Goal: Transaction & Acquisition: Purchase product/service

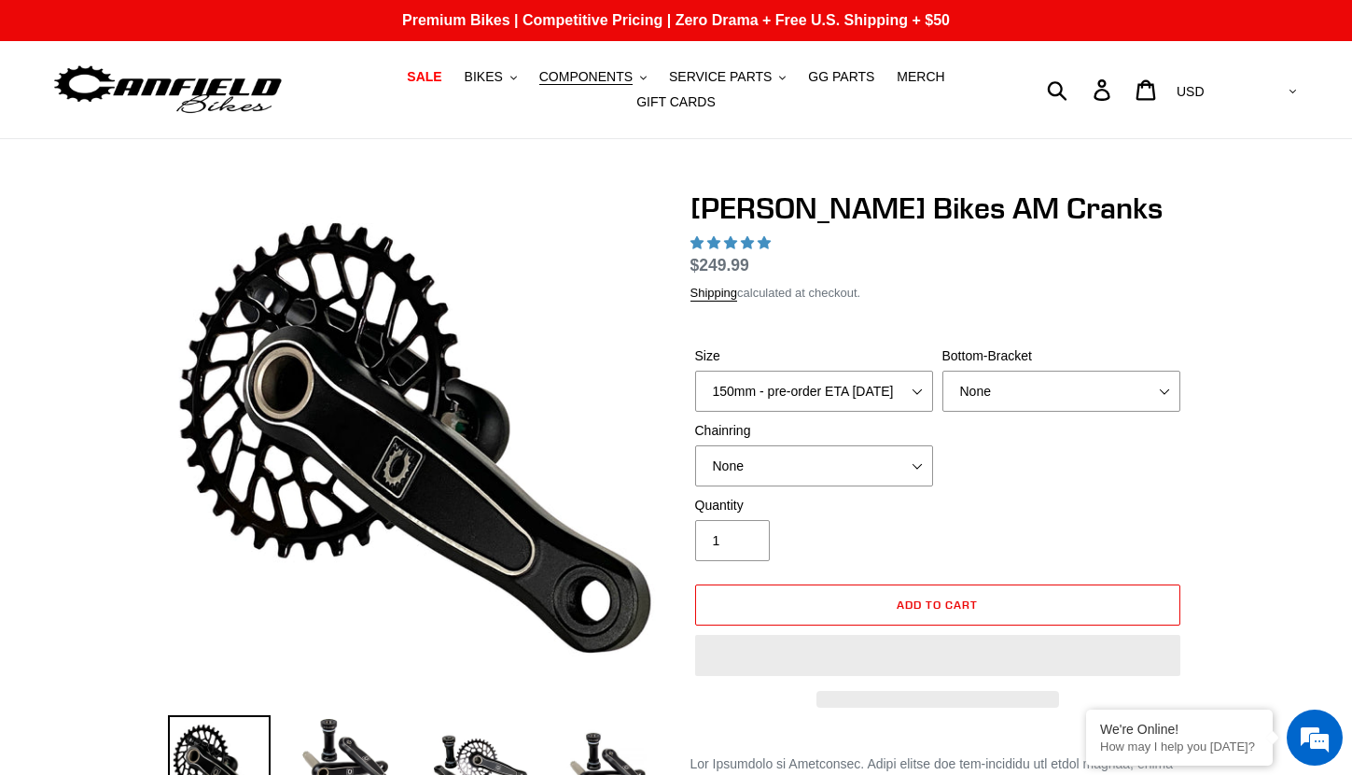
select select "highest-rating"
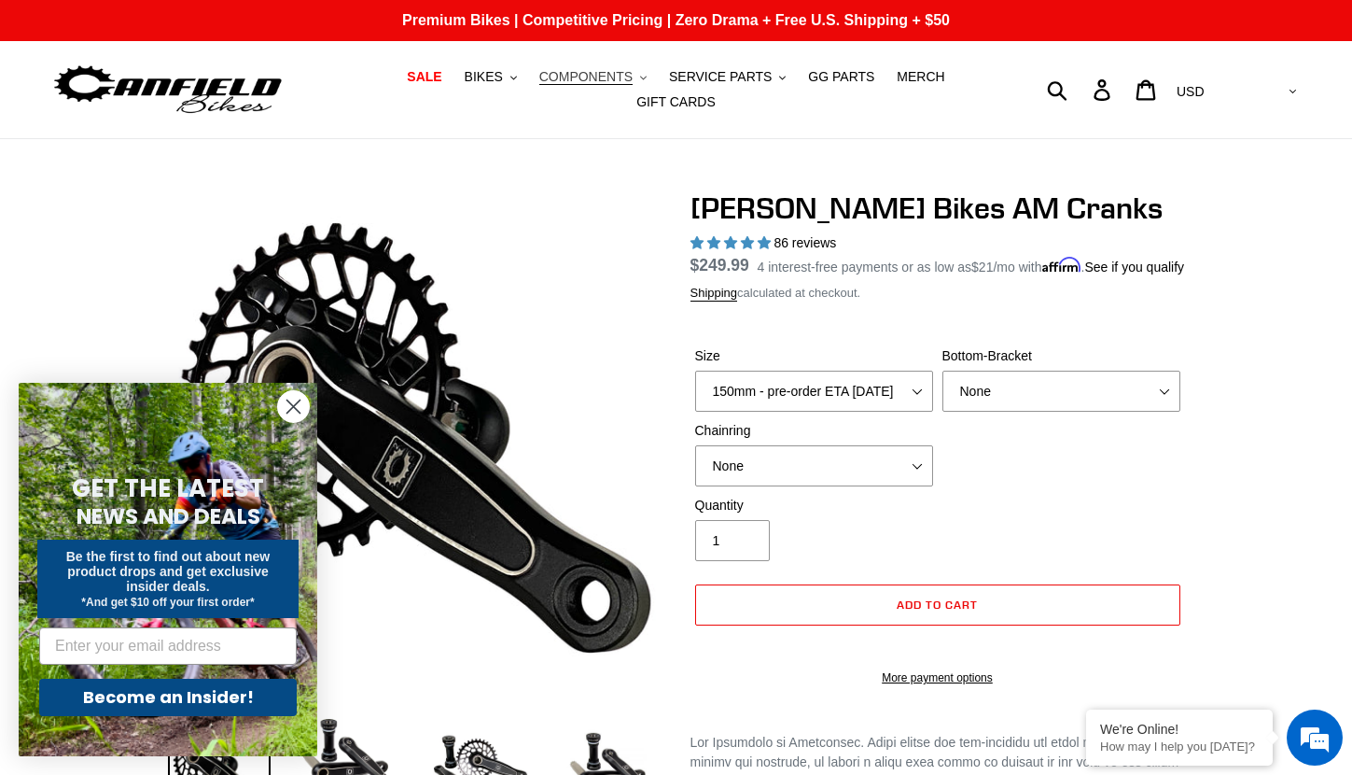
click at [580, 75] on span "COMPONENTS" at bounding box center [585, 77] width 93 height 16
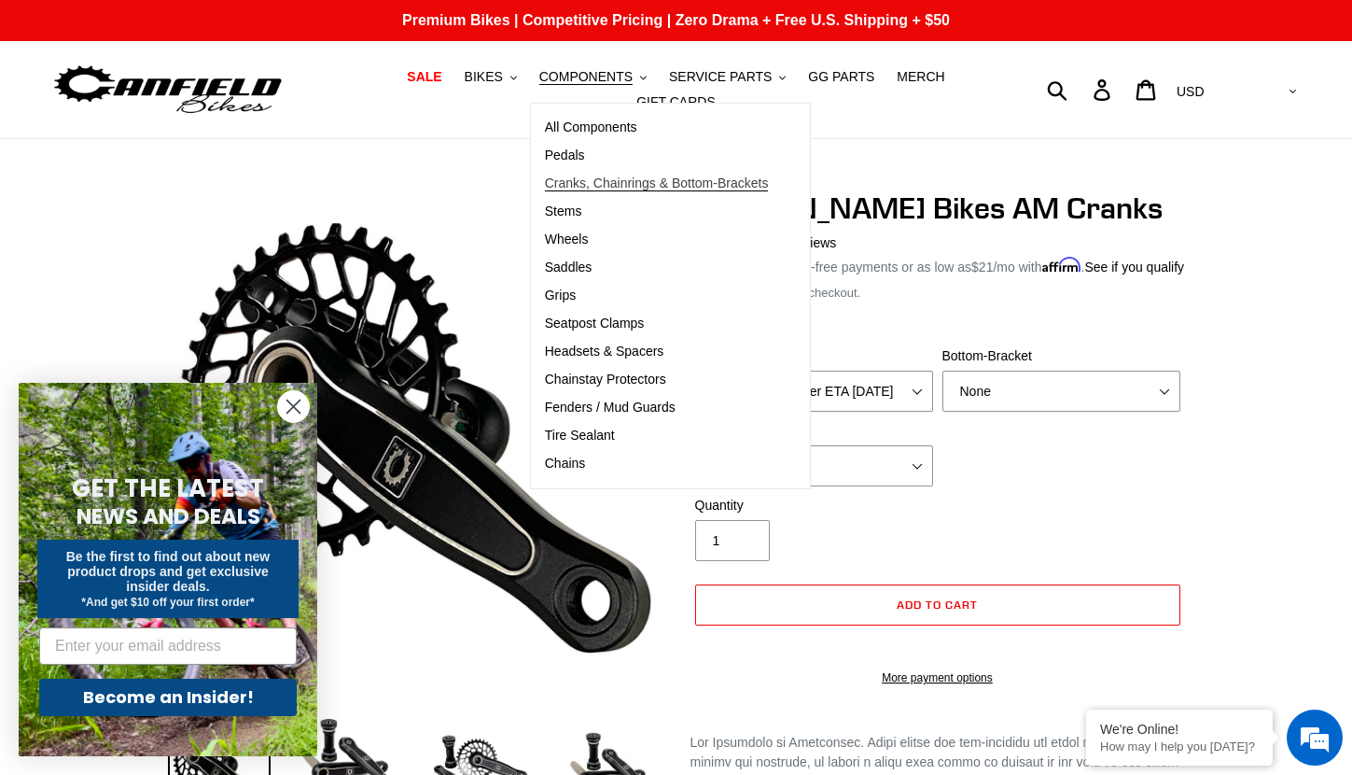
click at [615, 179] on span "Cranks, Chainrings & Bottom-Brackets" at bounding box center [657, 183] width 224 height 16
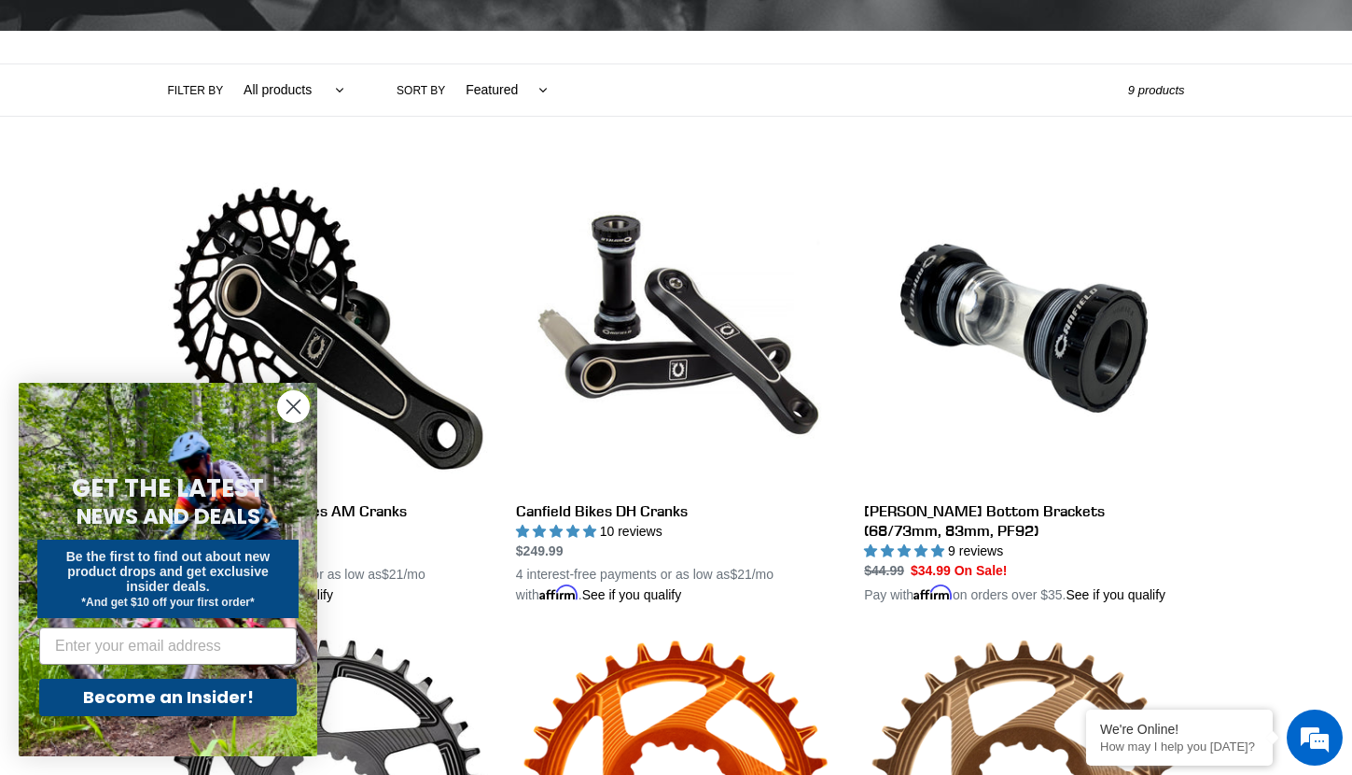
scroll to position [451, 0]
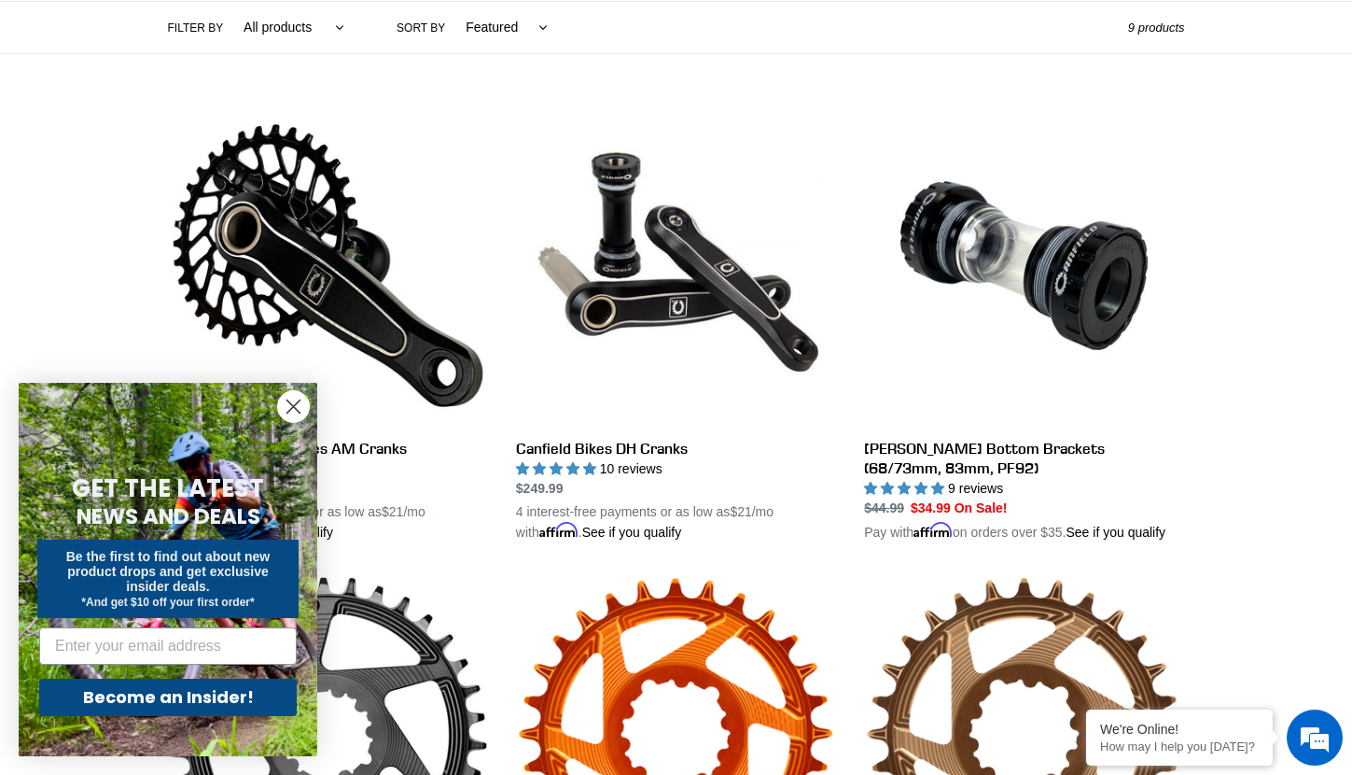
click at [301, 410] on circle "Close dialog" at bounding box center [293, 406] width 31 height 31
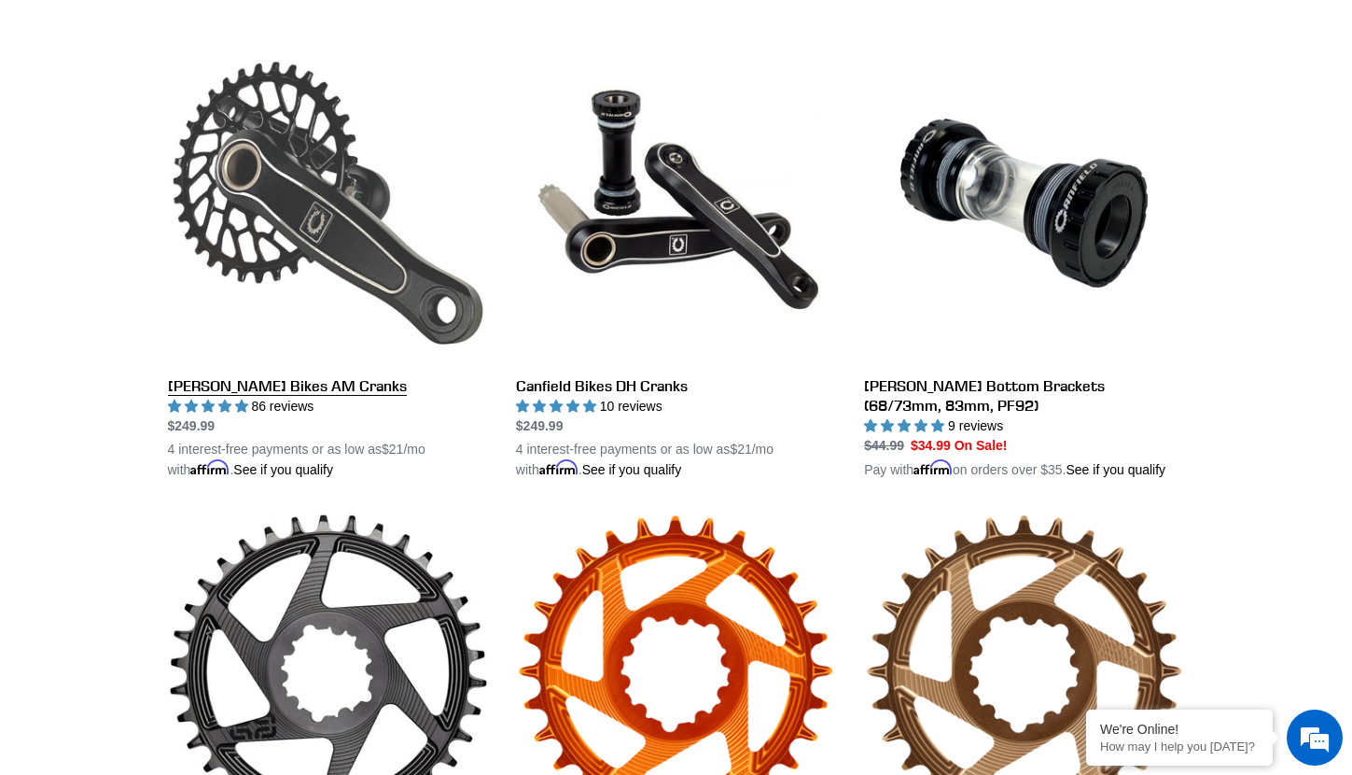
scroll to position [524, 0]
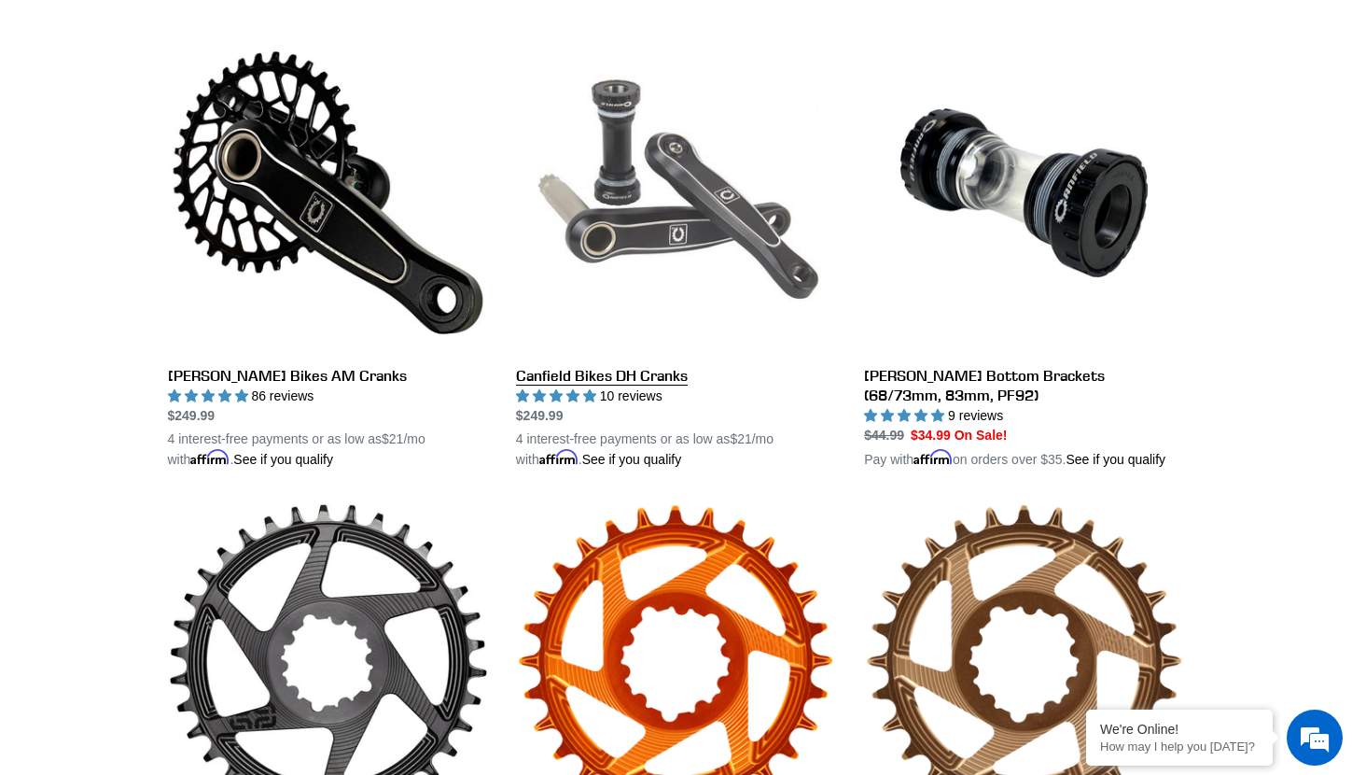
click at [595, 375] on link "Canfield Bikes DH Cranks" at bounding box center [676, 251] width 320 height 437
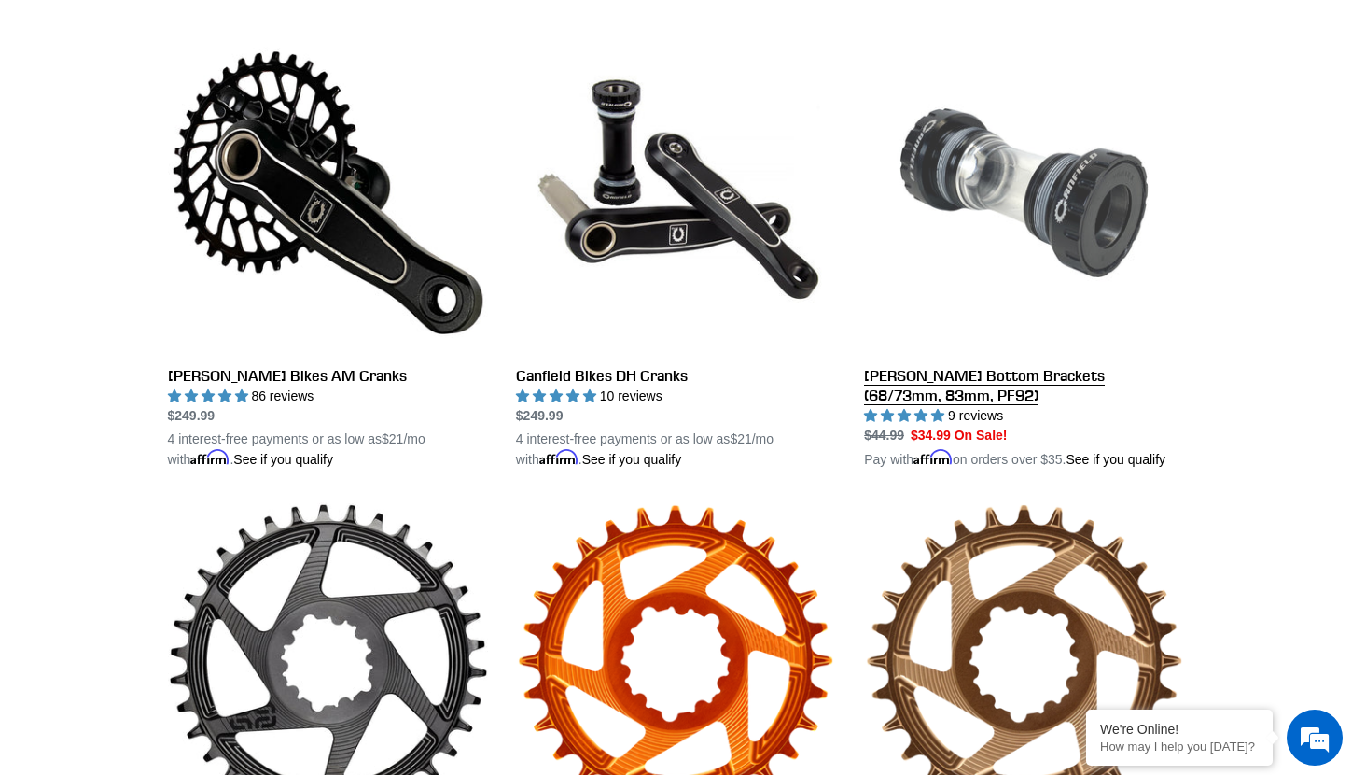
click at [966, 391] on link "Canfield Bottom Brackets (68/73mm, 83mm, PF92)" at bounding box center [1024, 251] width 320 height 437
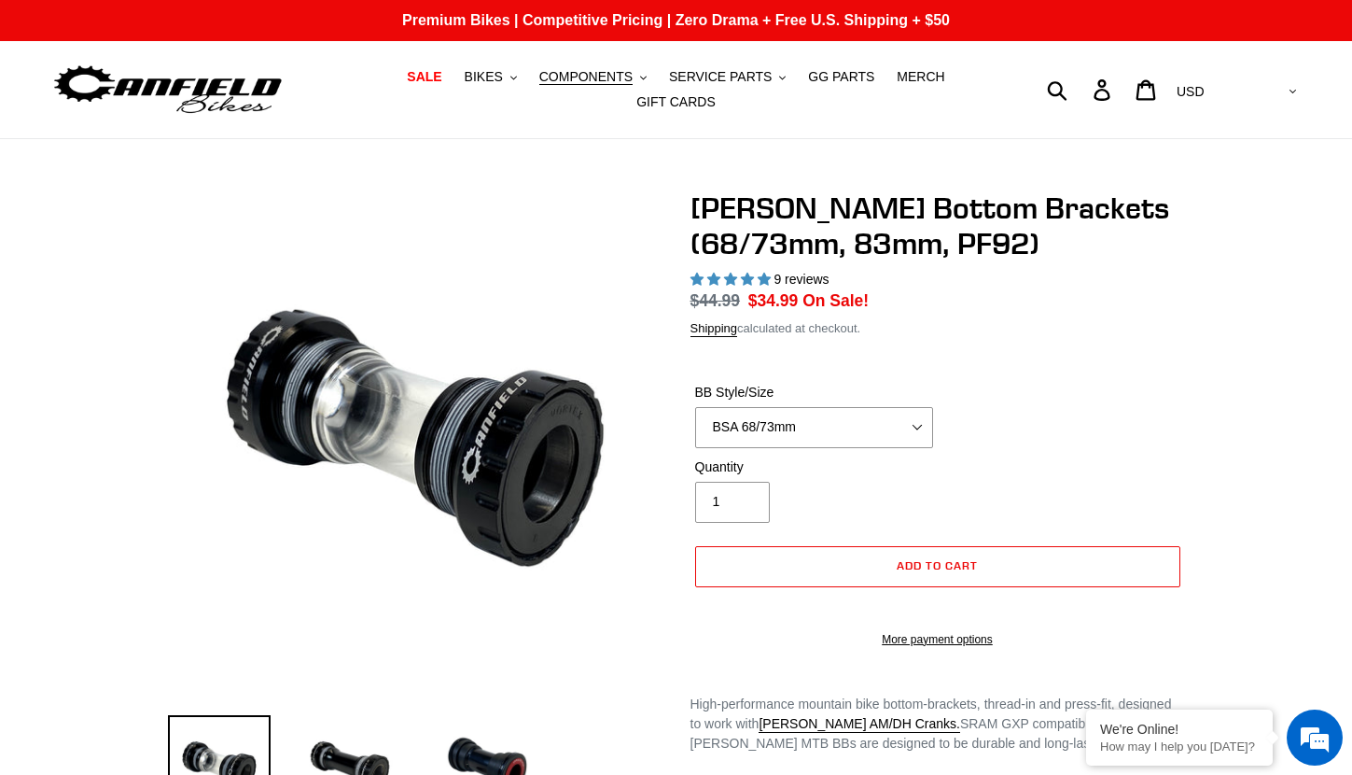
select select "highest-rating"
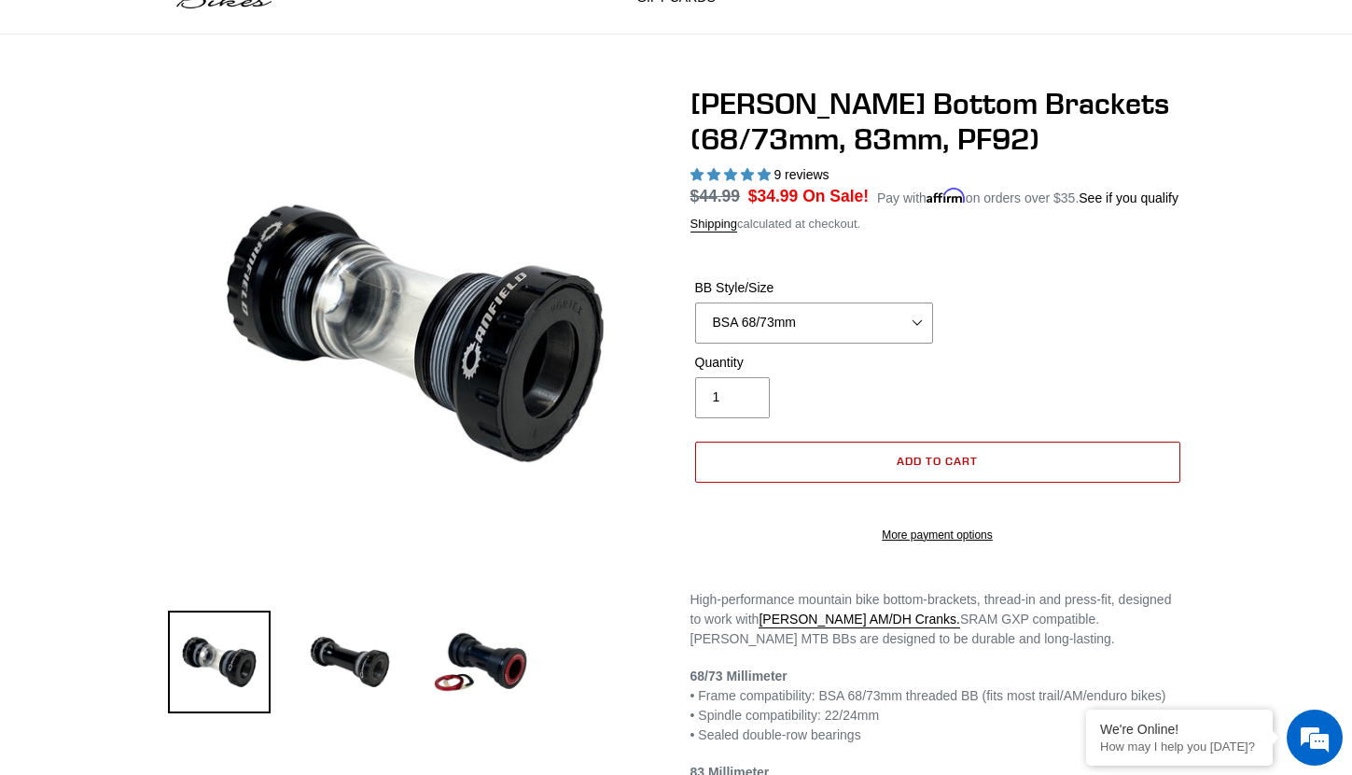
scroll to position [142, 0]
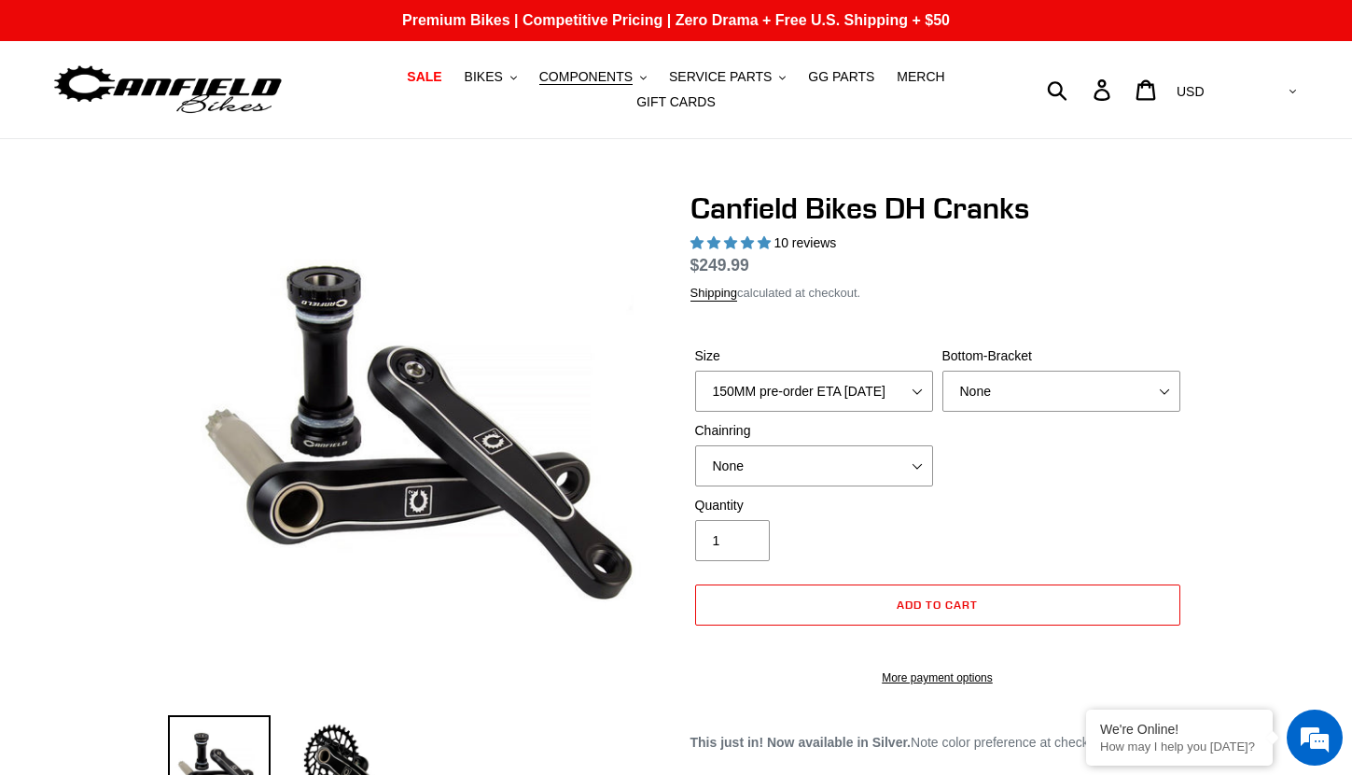
select select "highest-rating"
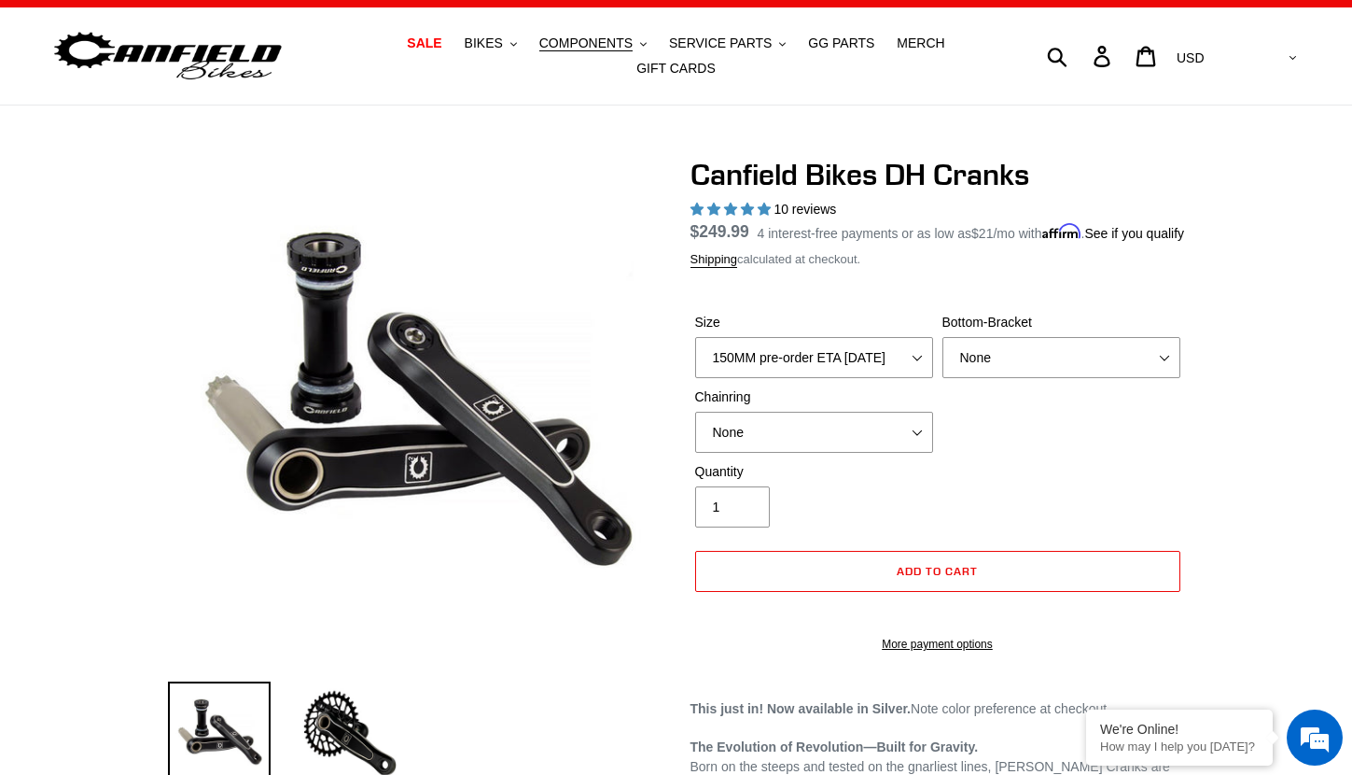
scroll to position [70, 0]
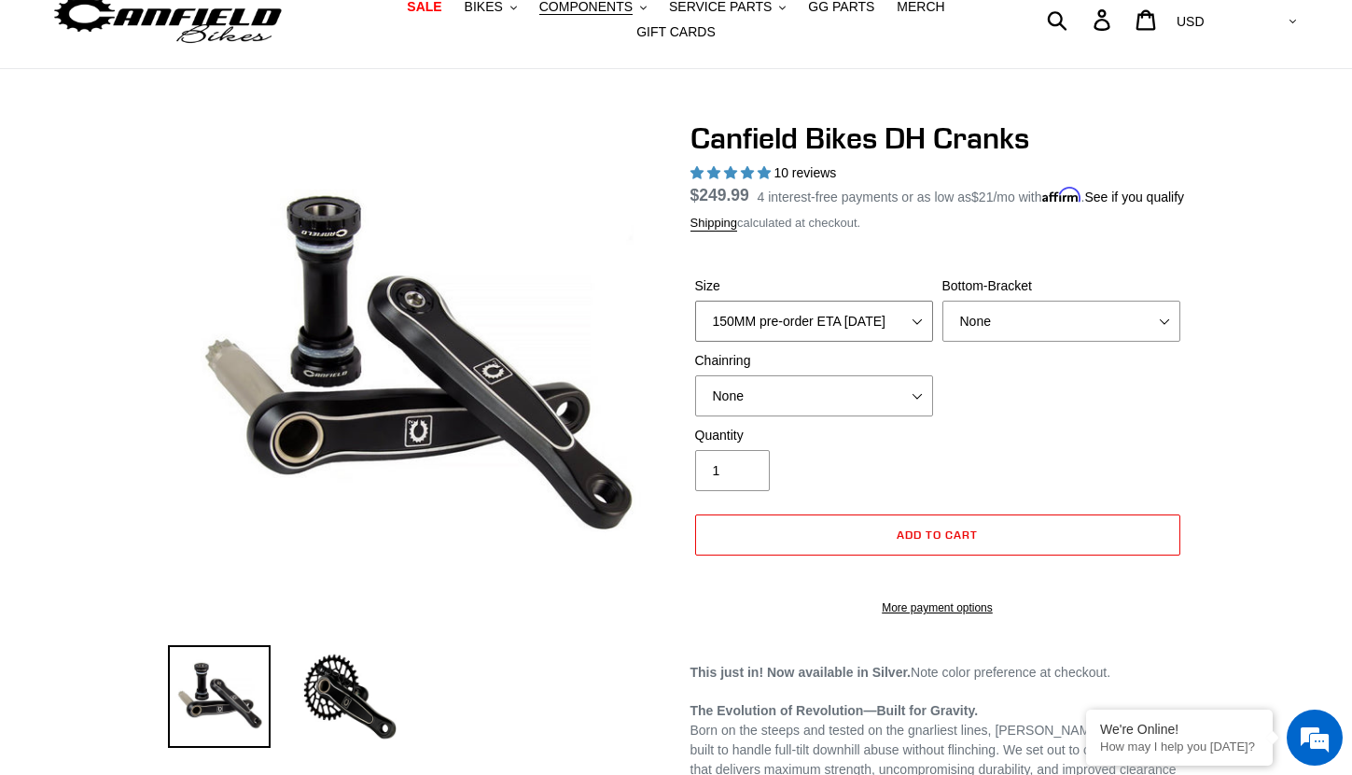
select select "165MM"
select select "None"
select select "34t Round"
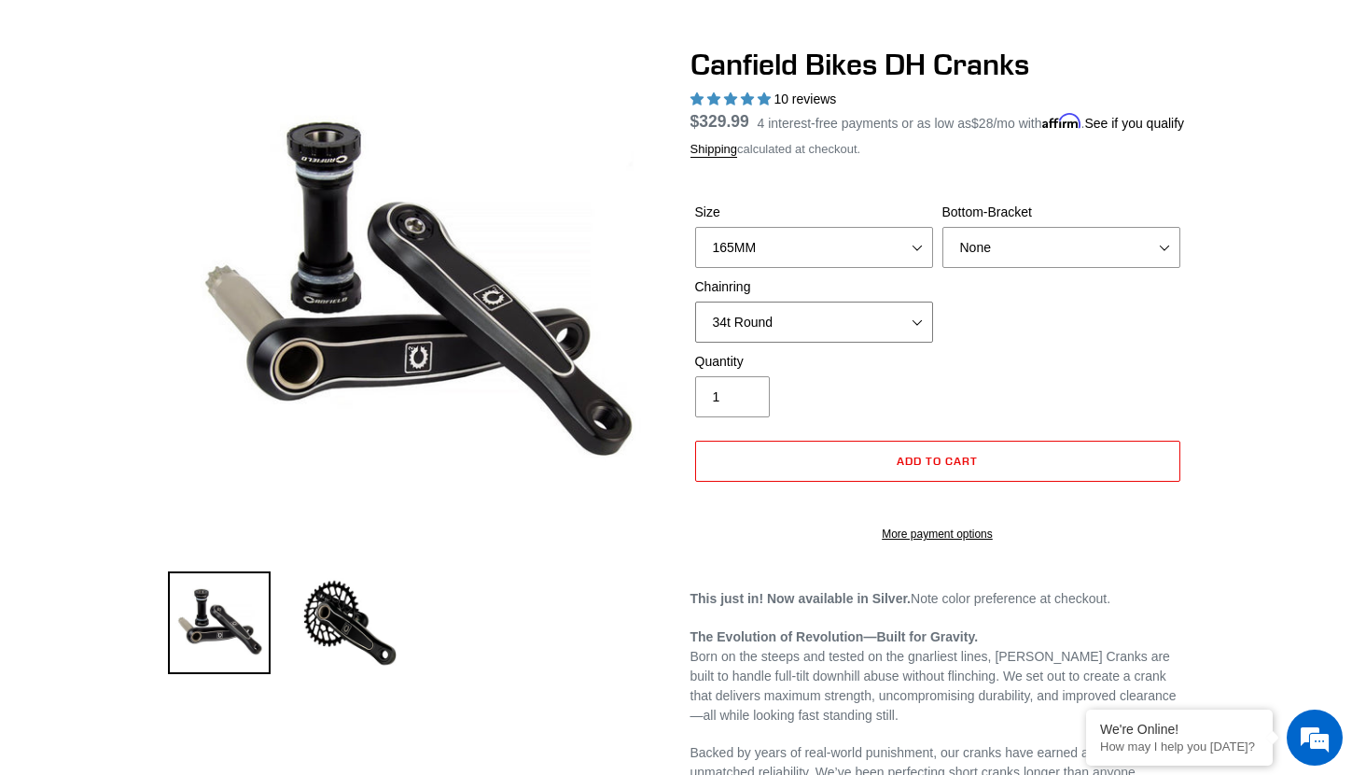
scroll to position [145, 0]
